Goal: Information Seeking & Learning: Learn about a topic

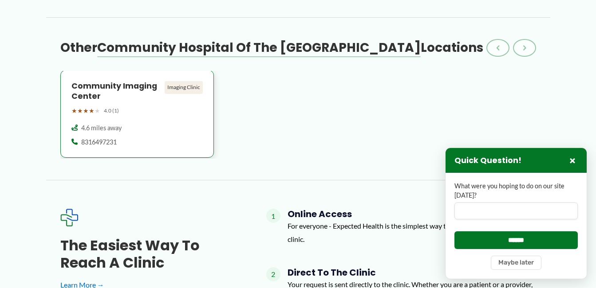
scroll to position [976, 0]
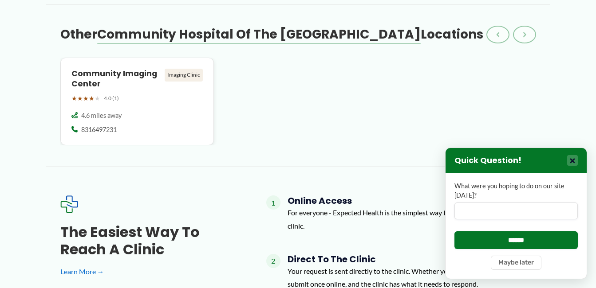
click at [574, 160] on button "×" at bounding box center [572, 160] width 11 height 11
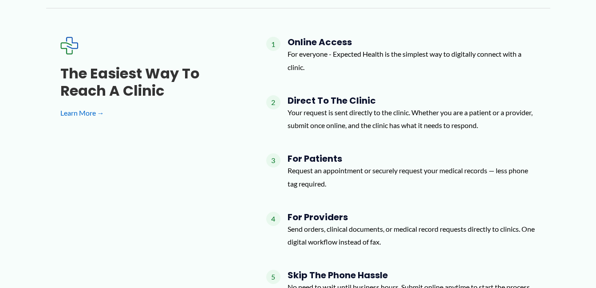
scroll to position [971, 0]
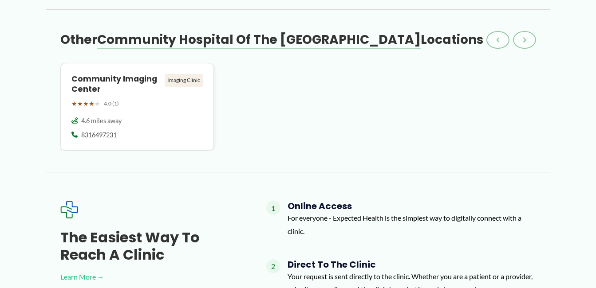
click at [96, 271] on link "Learn More →" at bounding box center [148, 277] width 177 height 13
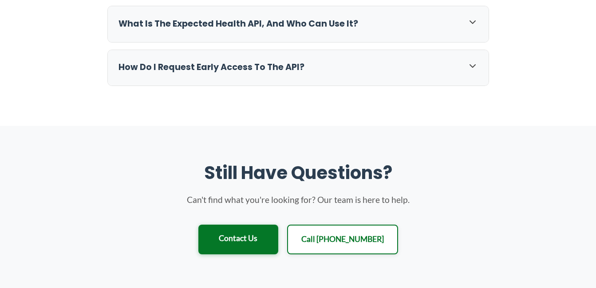
scroll to position [976, 0]
